Goal: Task Accomplishment & Management: Manage account settings

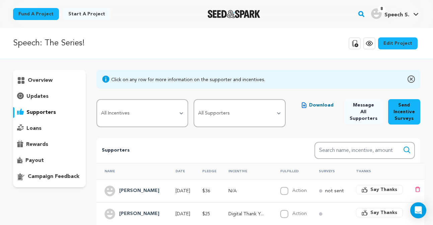
click at [48, 81] on p "overview" at bounding box center [40, 81] width 25 height 8
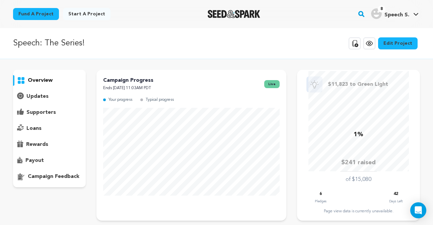
click at [51, 101] on div "updates" at bounding box center [49, 96] width 73 height 11
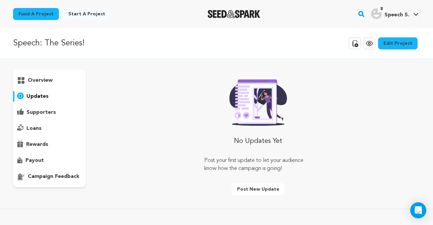
click at [47, 112] on p "supporters" at bounding box center [40, 113] width 29 height 8
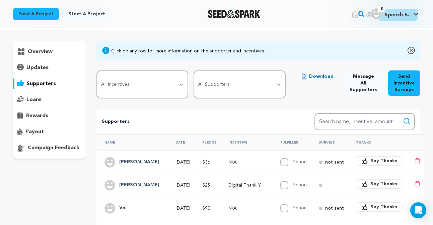
scroll to position [28, 0]
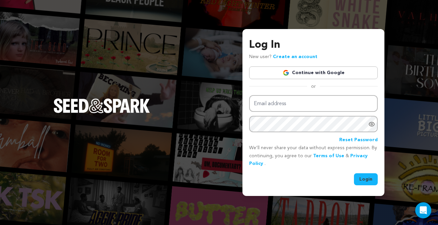
click at [288, 75] on img at bounding box center [285, 73] width 7 height 7
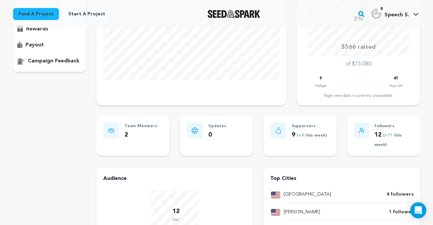
scroll to position [116, 0]
click at [307, 136] on span "( +9 this week)" at bounding box center [310, 135] width 31 height 4
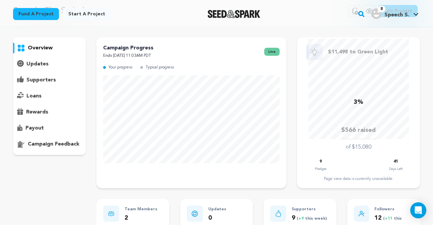
scroll to position [0, 0]
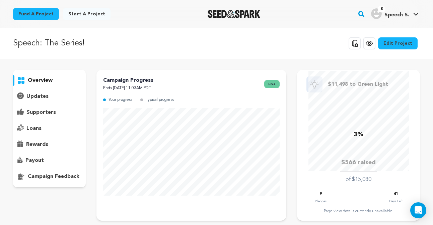
click at [39, 109] on p "supporters" at bounding box center [40, 113] width 29 height 8
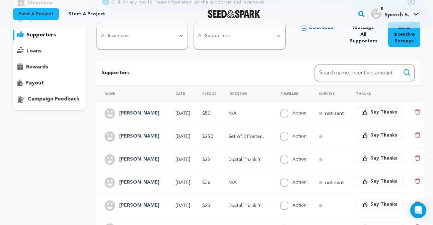
scroll to position [78, 0]
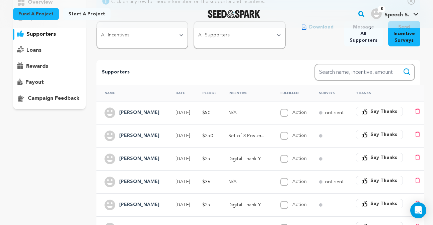
click at [136, 137] on h4 "[PERSON_NAME]" at bounding box center [139, 136] width 40 height 8
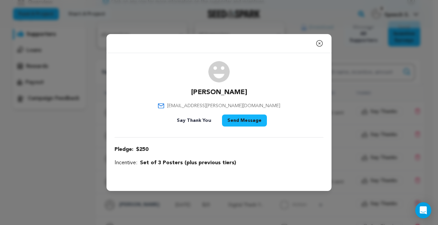
click at [318, 45] on icon "button" at bounding box center [319, 43] width 8 height 8
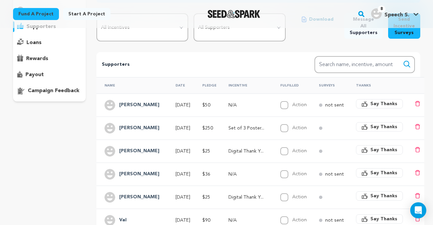
scroll to position [84, 0]
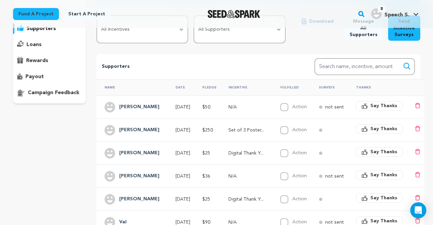
click at [329, 108] on p "not sent" at bounding box center [334, 107] width 19 height 7
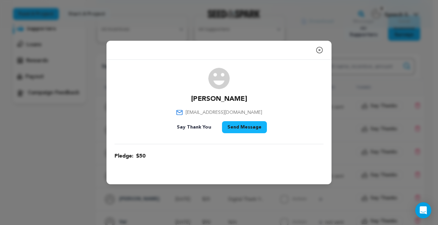
click at [318, 53] on icon "button" at bounding box center [319, 50] width 6 height 6
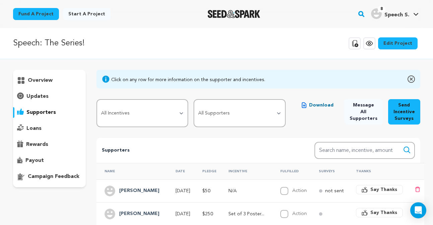
scroll to position [37, 0]
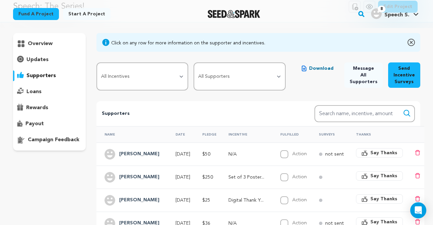
click at [320, 178] on circle at bounding box center [320, 177] width 3 height 3
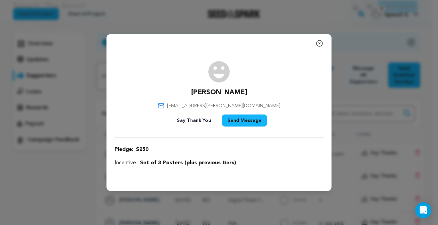
click at [318, 42] on icon "button" at bounding box center [319, 43] width 8 height 8
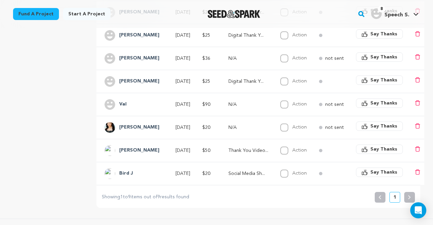
scroll to position [202, 0]
